Goal: Task Accomplishment & Management: Manage account settings

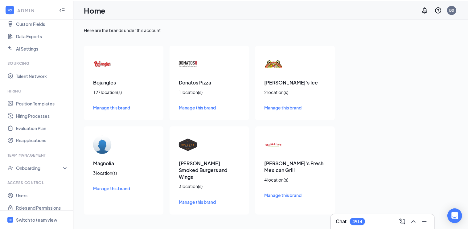
scroll to position [91, 0]
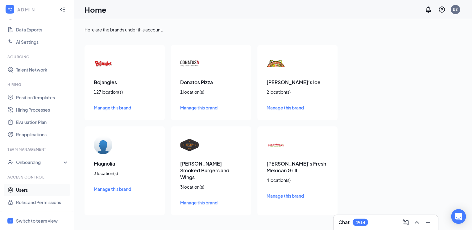
click at [35, 190] on link "Users" at bounding box center [42, 190] width 53 height 12
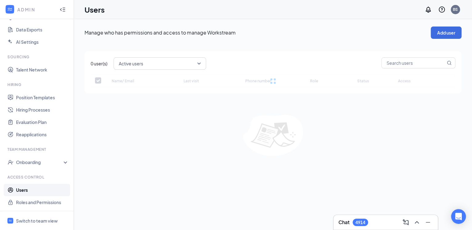
checkbox input "false"
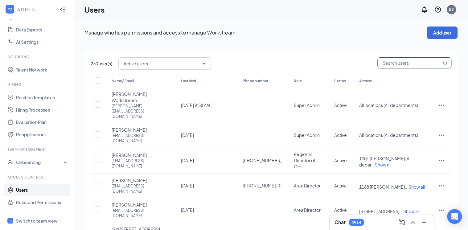
click at [401, 64] on input "text" at bounding box center [410, 63] width 64 height 10
type input "1232"
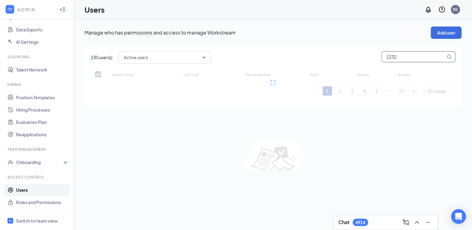
checkbox input "false"
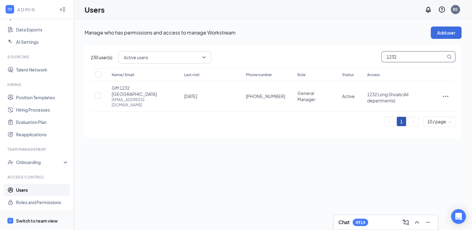
type input "1232"
click at [16, 219] on li "Switch to team view" at bounding box center [37, 220] width 74 height 19
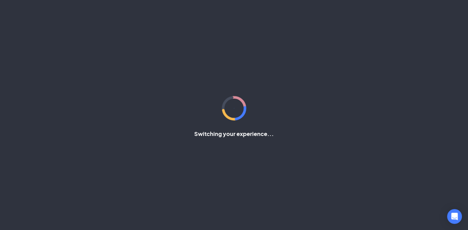
scroll to position [23, 0]
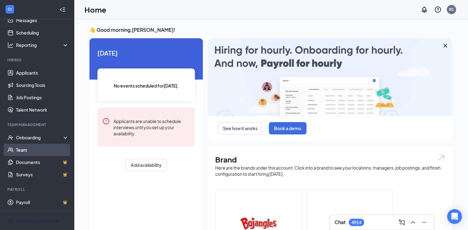
click at [38, 154] on link "Team" at bounding box center [42, 150] width 53 height 12
